Goal: Navigation & Orientation: Find specific page/section

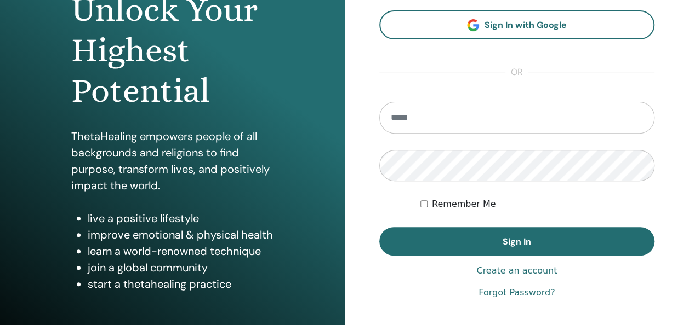
scroll to position [201, 0]
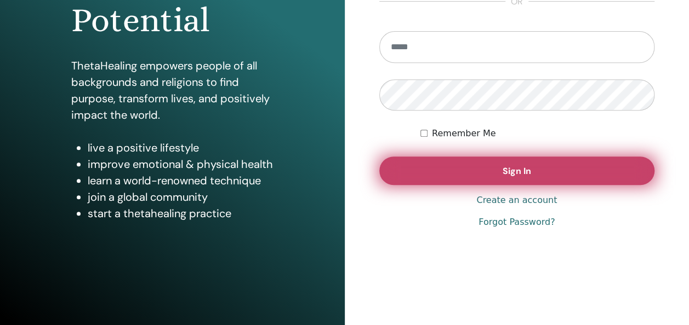
type input "**********"
click at [566, 164] on button "Sign In" at bounding box center [517, 171] width 276 height 28
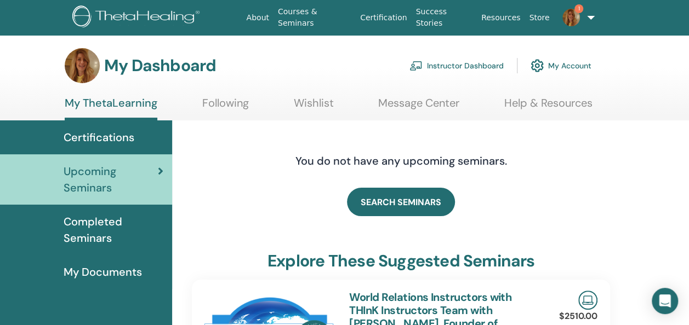
click at [594, 18] on link "1" at bounding box center [574, 17] width 43 height 35
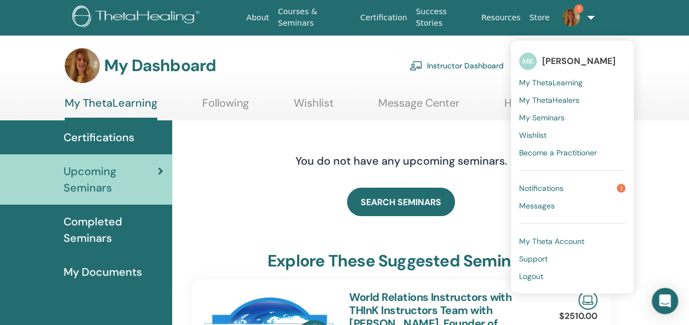
click at [600, 182] on link "Notifications 1" at bounding box center [572, 189] width 106 height 18
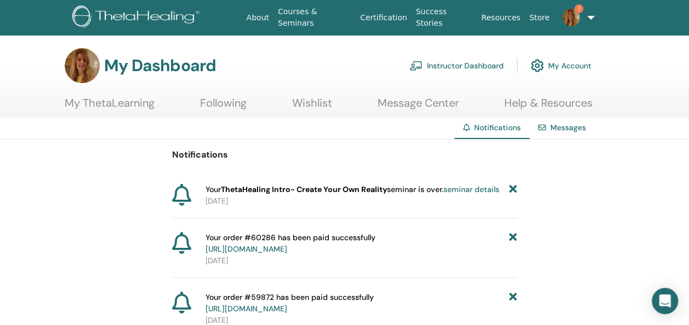
click at [148, 102] on link "My ThetaLearning" at bounding box center [110, 106] width 90 height 21
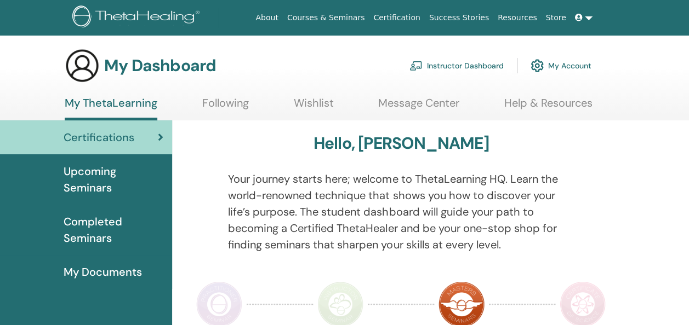
click at [479, 64] on link "Instructor Dashboard" at bounding box center [456, 66] width 94 height 24
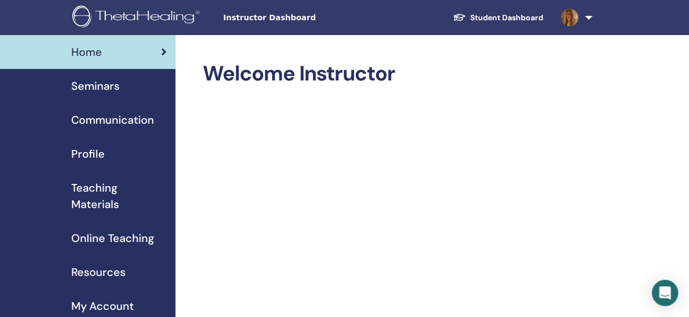
click at [102, 83] on span "Seminars" at bounding box center [95, 86] width 48 height 16
